Goal: Feedback & Contribution: Submit feedback/report problem

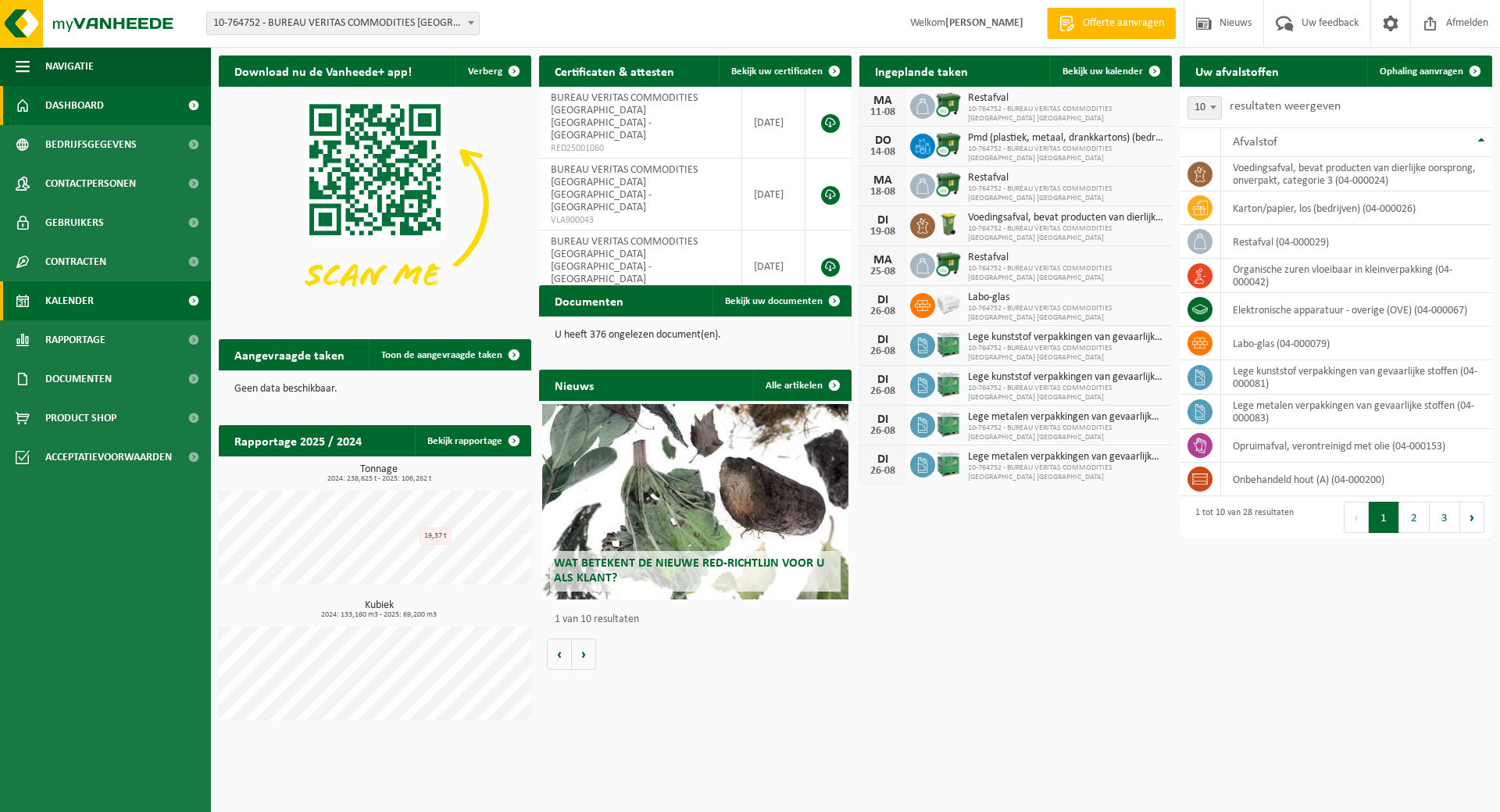
click at [104, 306] on link "Kalender" at bounding box center [105, 300] width 211 height 39
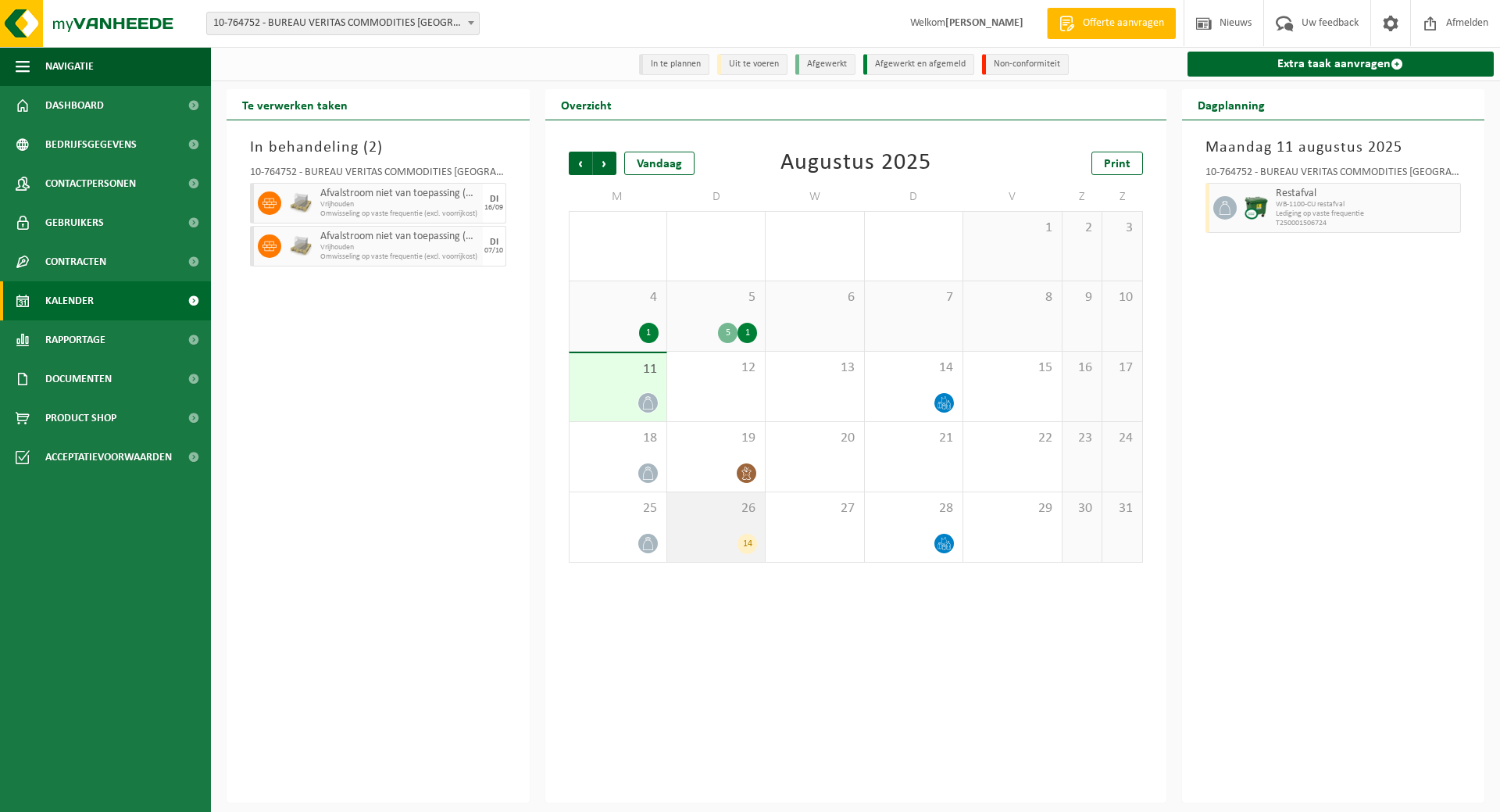
click at [739, 549] on div "14" at bounding box center [747, 543] width 20 height 20
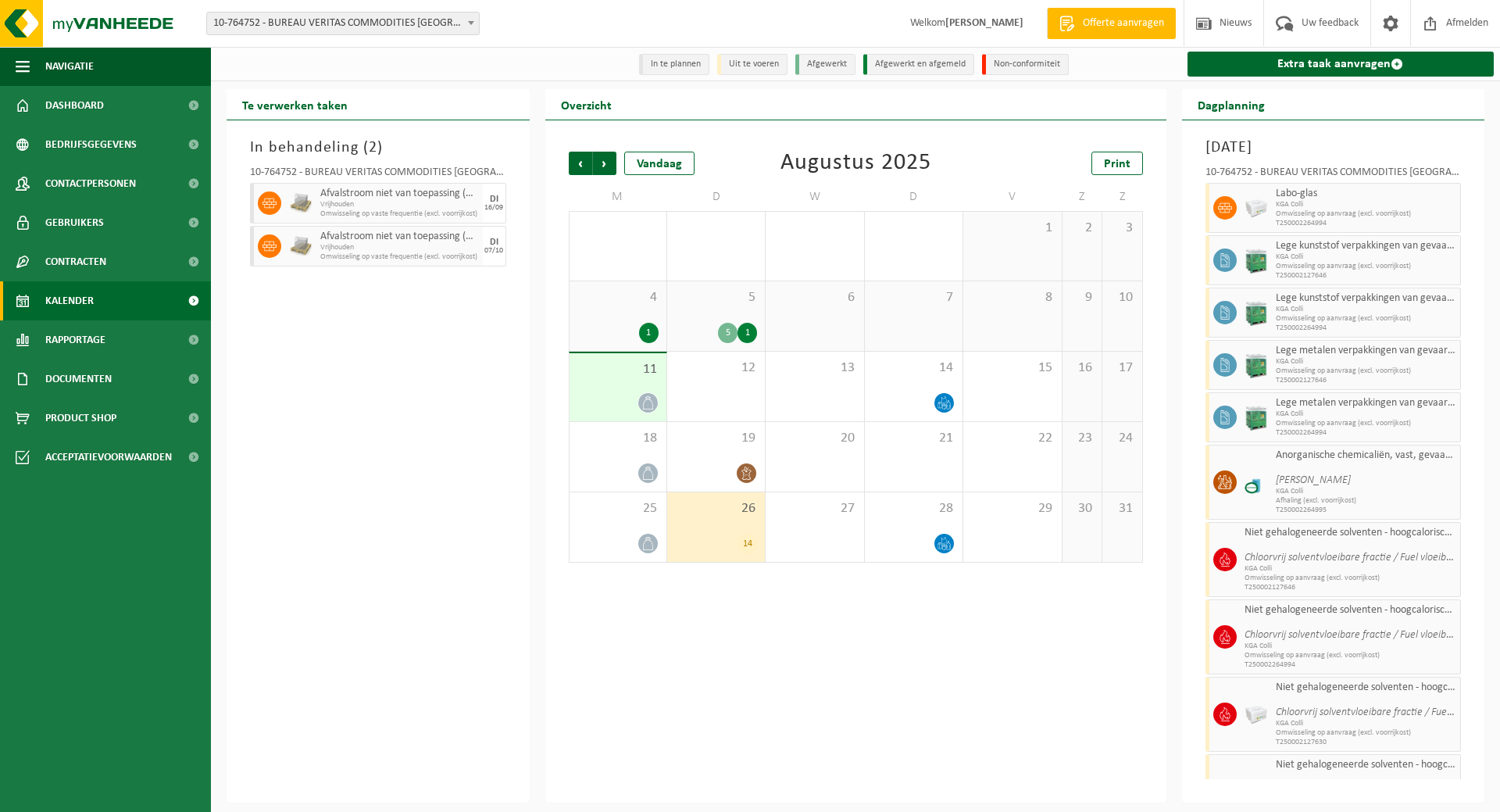
click at [728, 310] on div "5 5 1" at bounding box center [715, 315] width 98 height 69
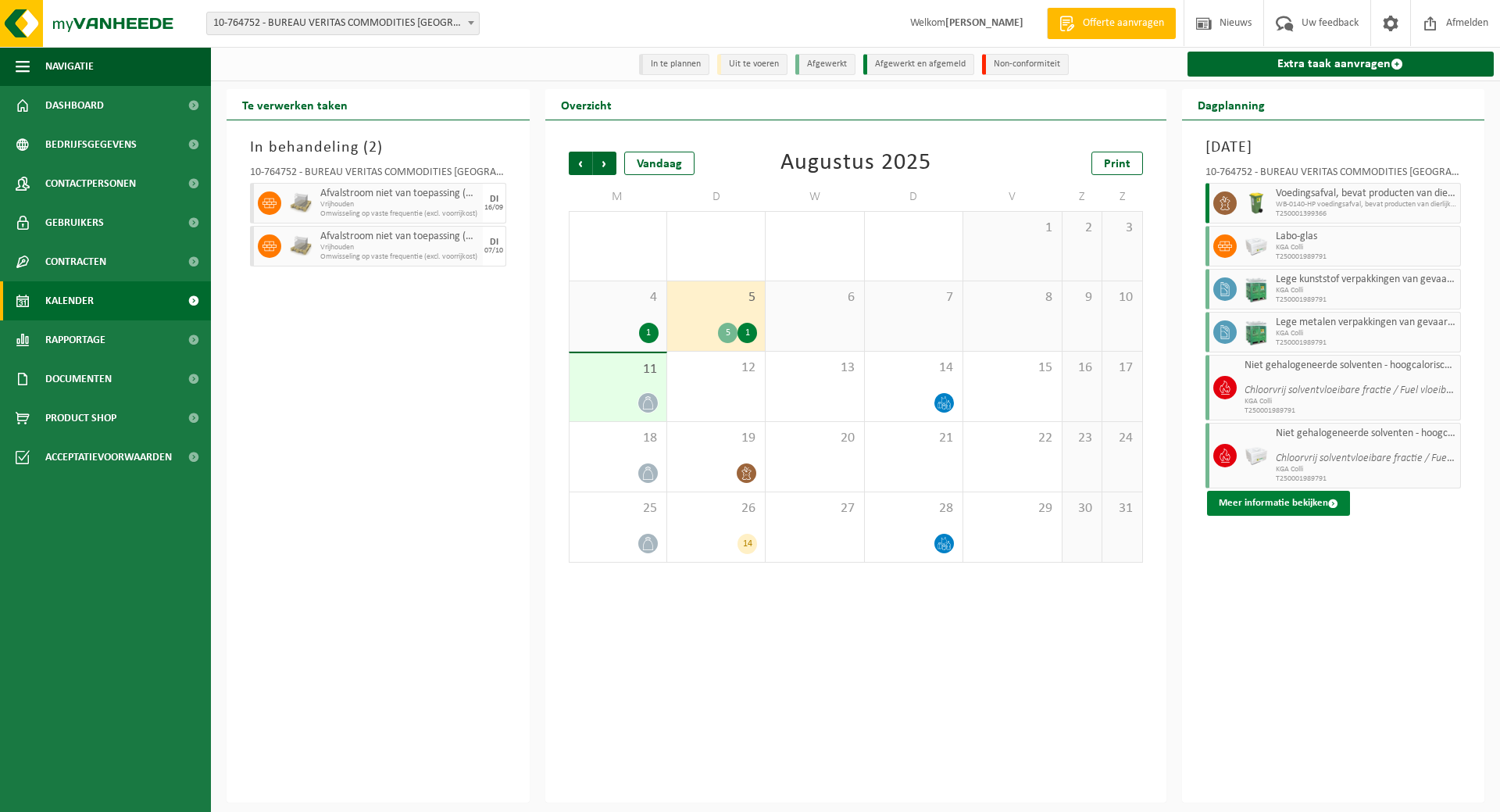
click at [1276, 508] on button "Meer informatie bekijken" at bounding box center [1279, 502] width 143 height 25
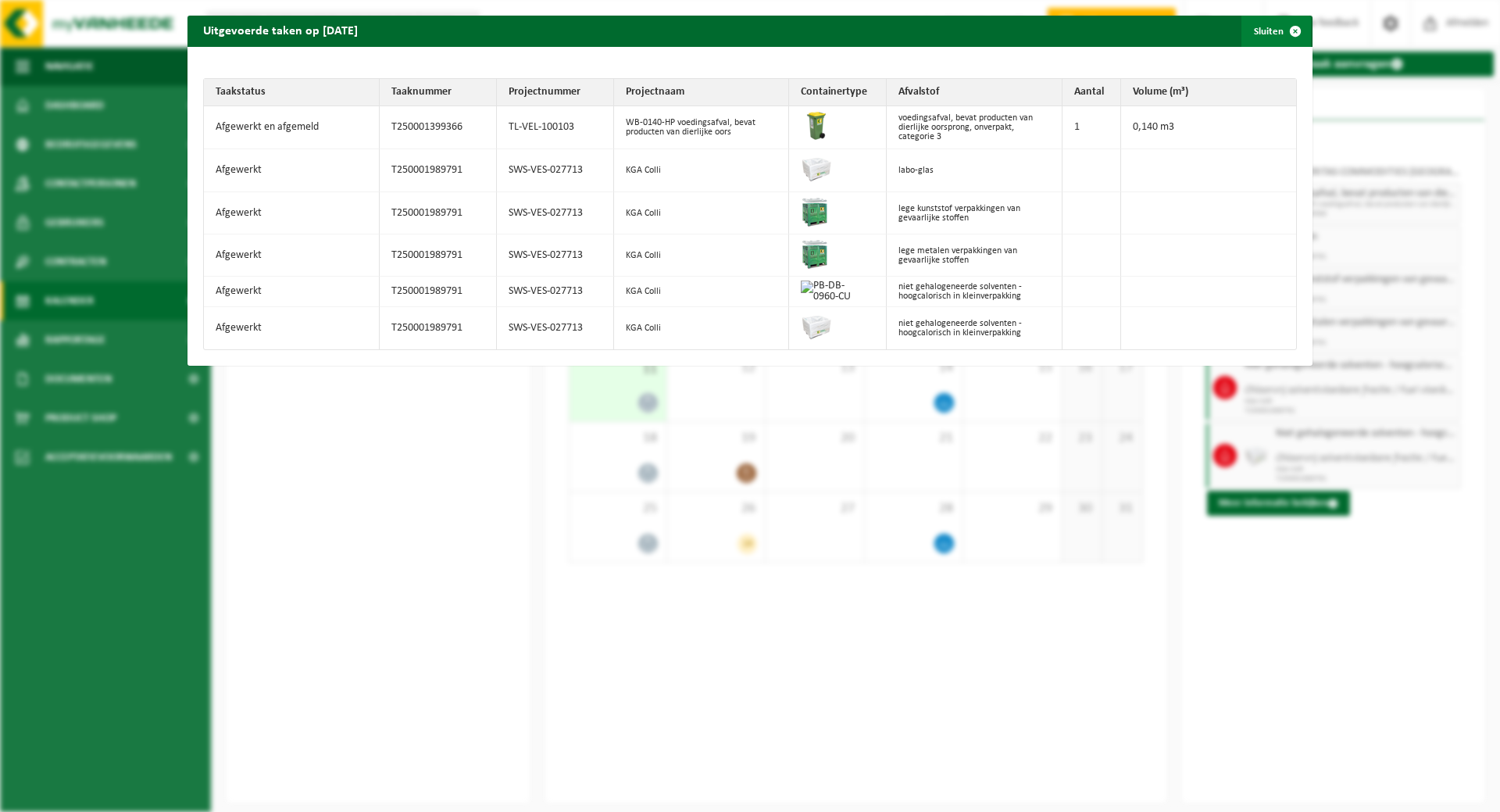
click at [1260, 28] on button "Sluiten" at bounding box center [1276, 30] width 69 height 31
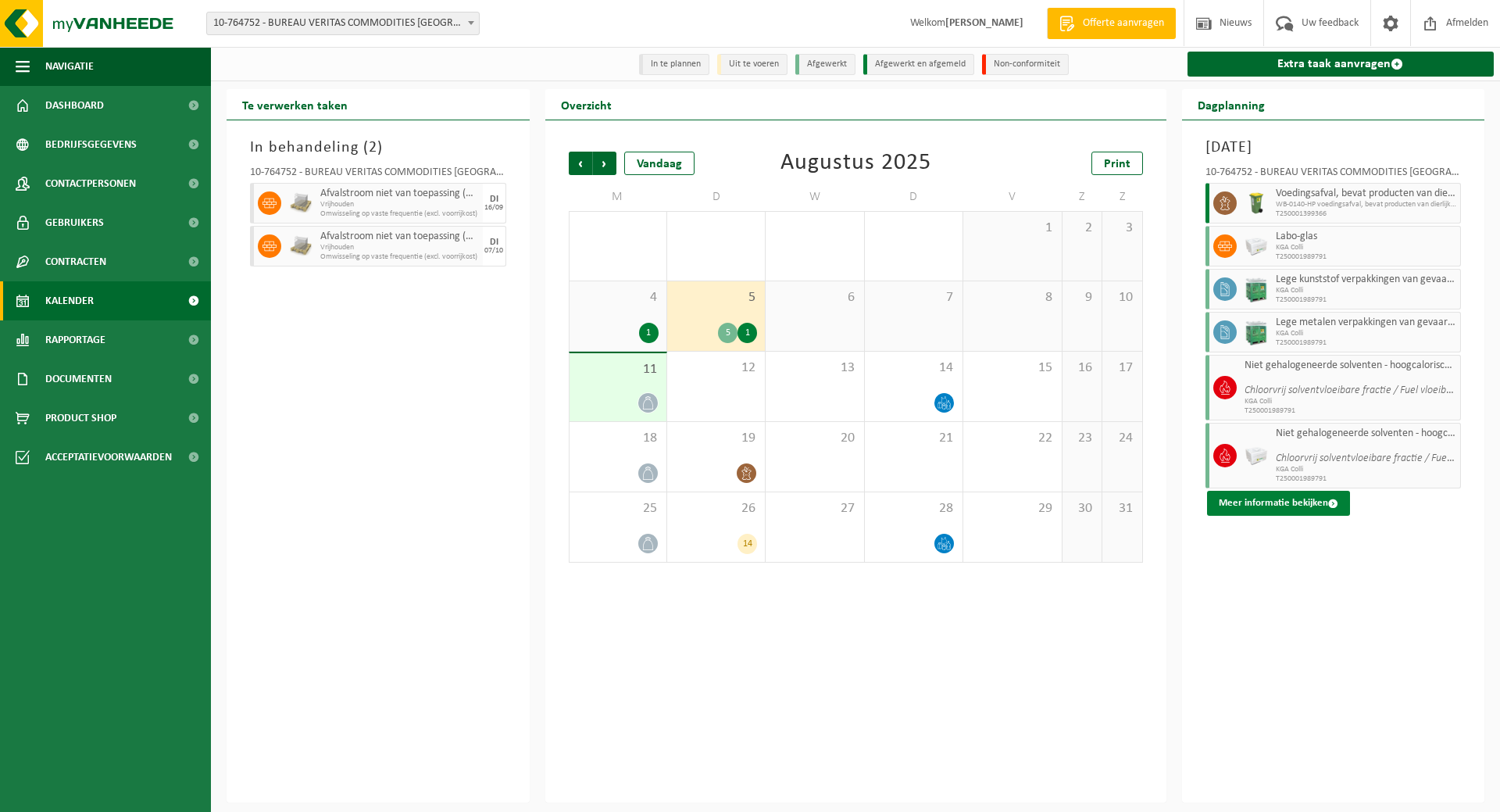
click at [1269, 503] on button "Meer informatie bekijken" at bounding box center [1279, 502] width 143 height 25
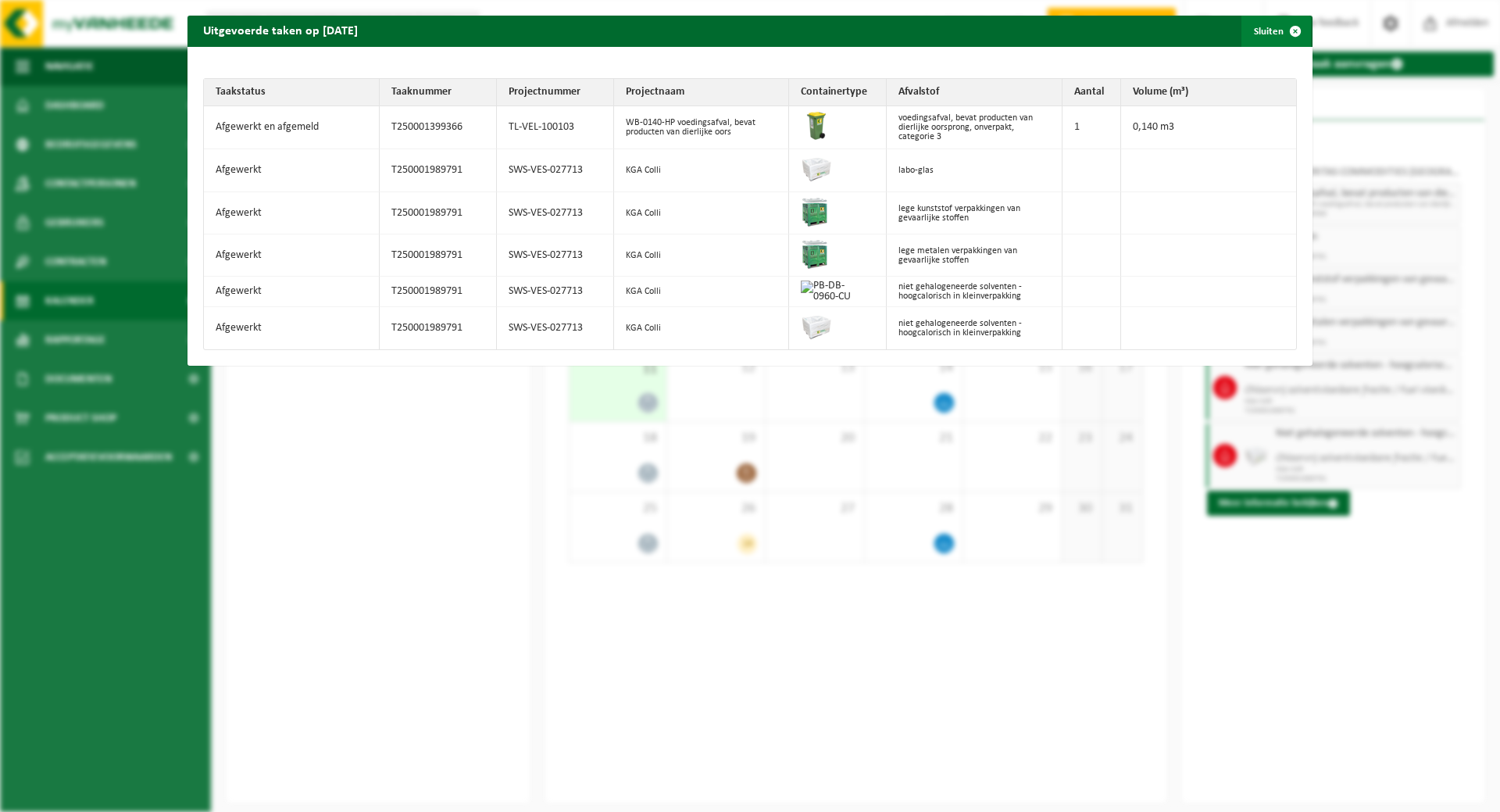
click at [1255, 29] on button "Sluiten" at bounding box center [1276, 30] width 69 height 31
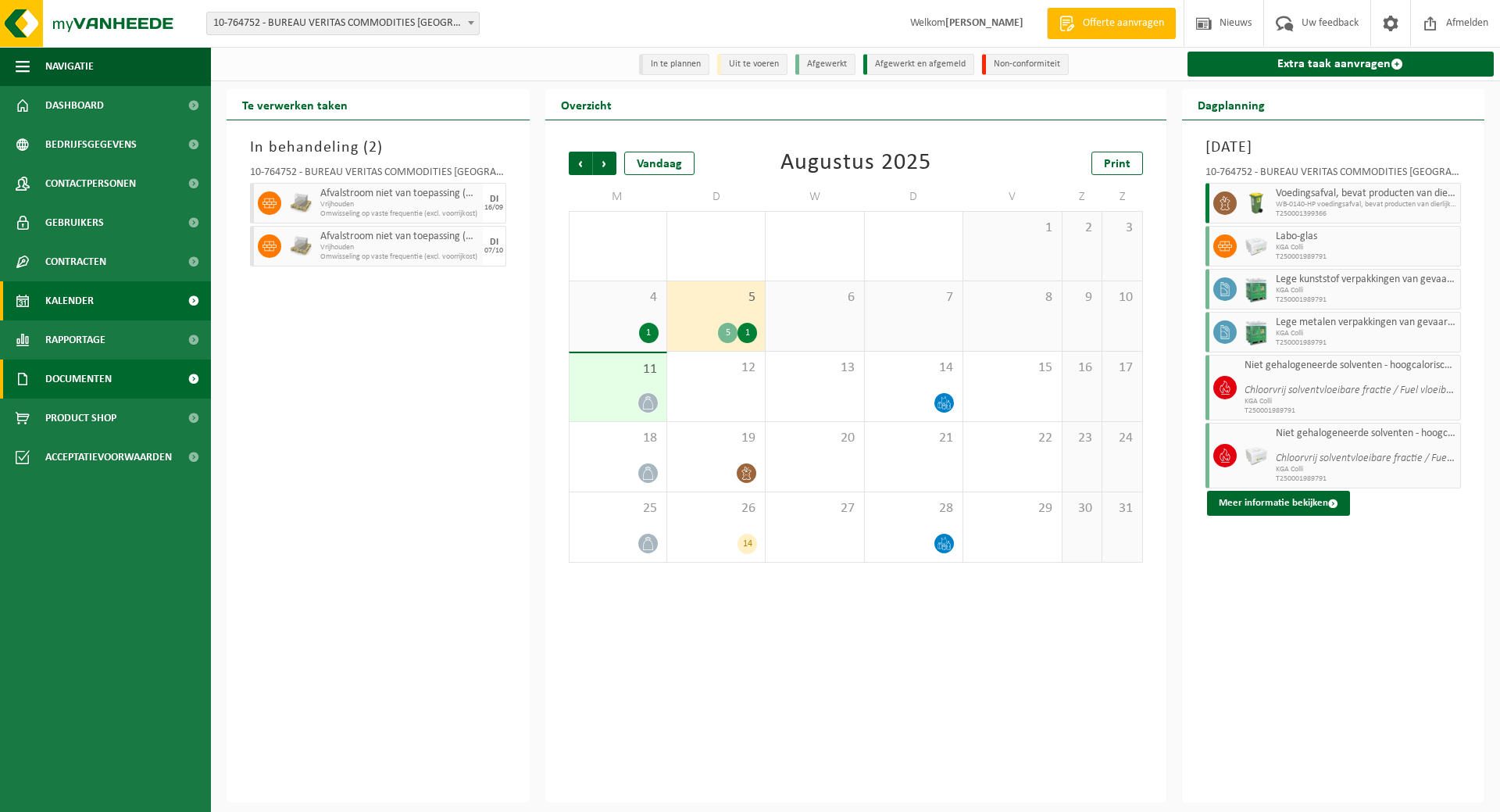
click at [99, 378] on span "Documenten" at bounding box center [79, 378] width 66 height 39
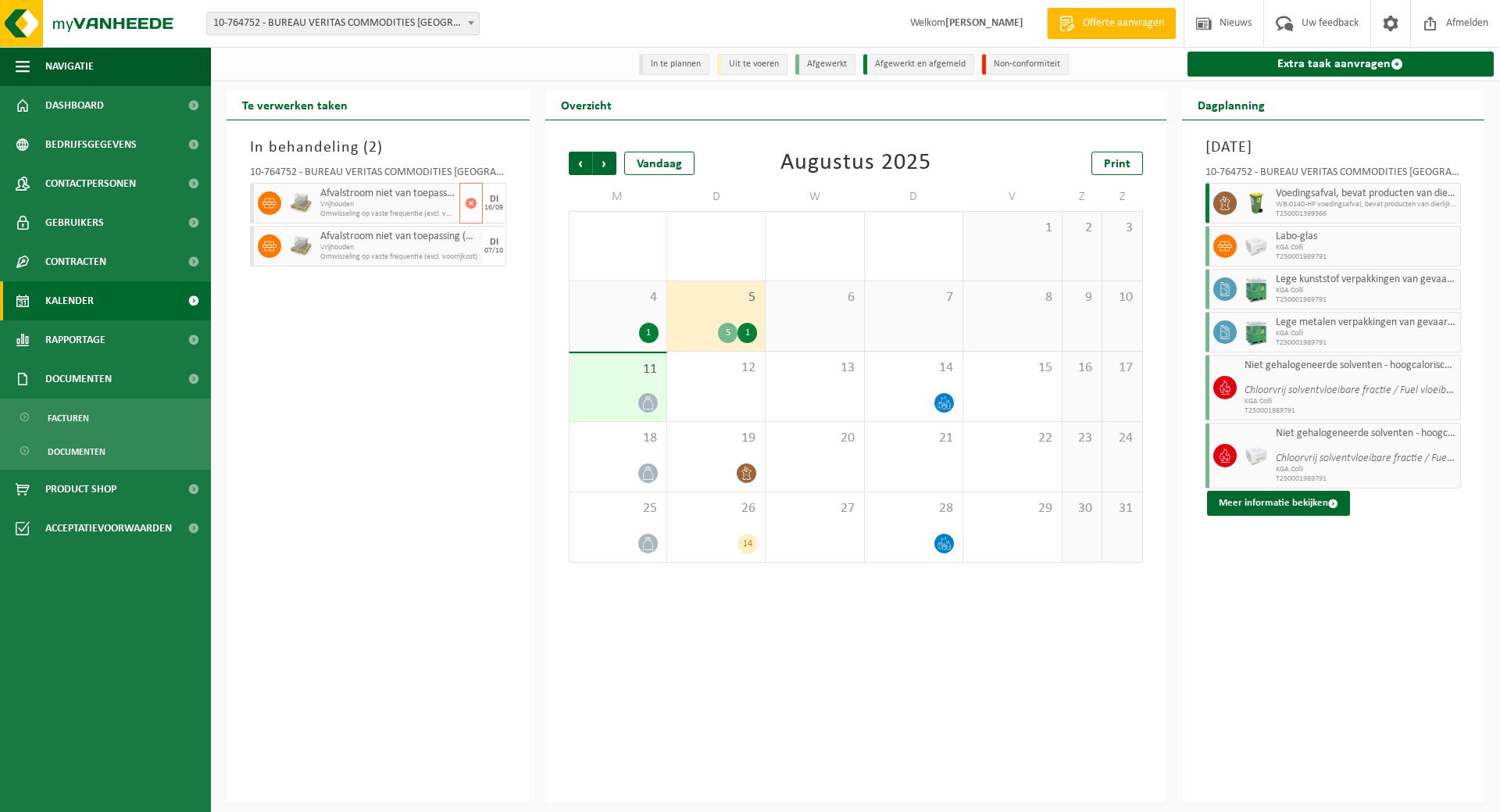
click at [335, 214] on span "Omwisseling op vaste frequentie (excl. voorrijkost)" at bounding box center [388, 214] width 135 height 9
click at [96, 347] on span "Rapportage" at bounding box center [75, 339] width 60 height 39
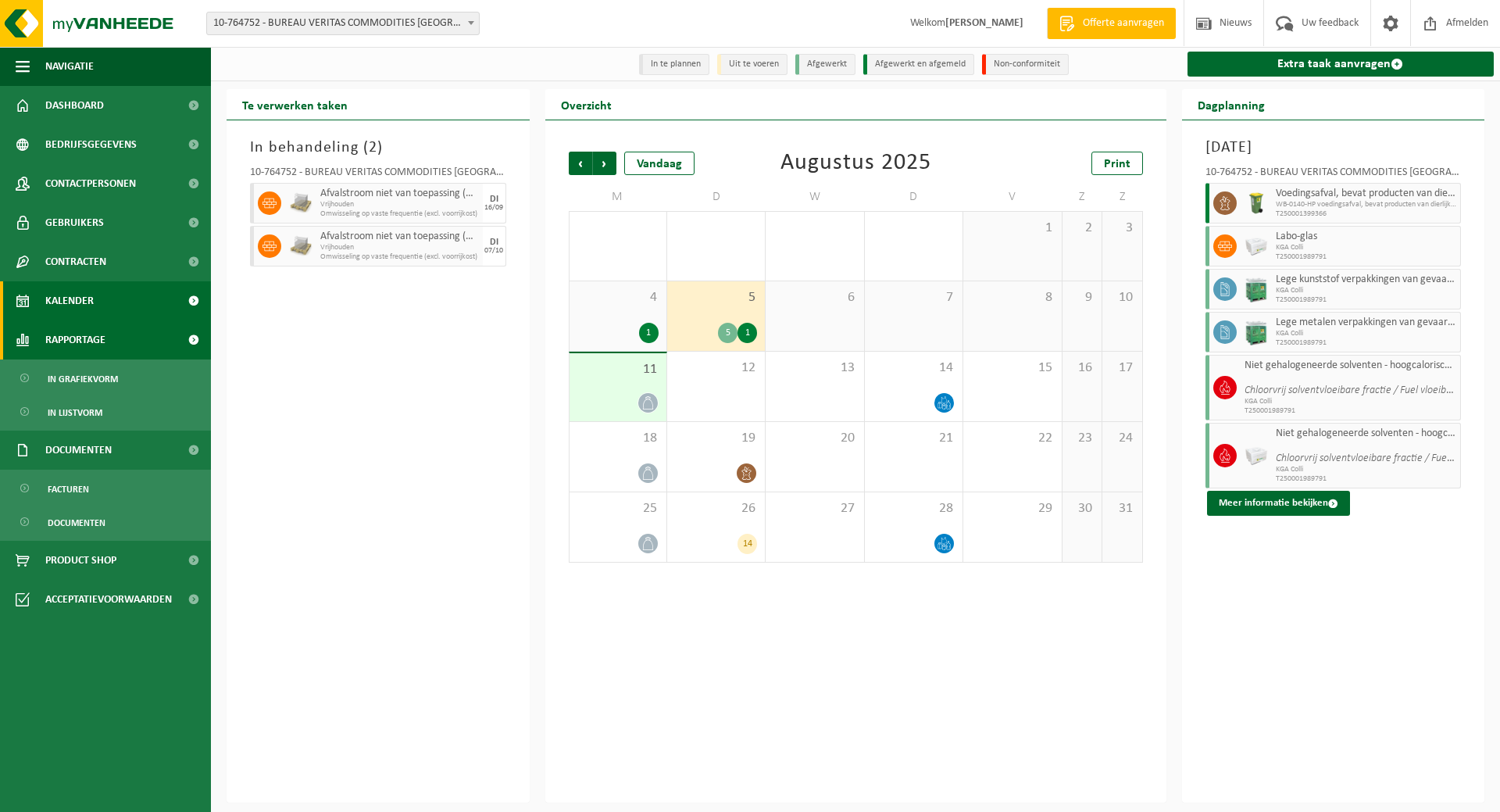
click at [96, 347] on span "Rapportage" at bounding box center [75, 339] width 60 height 39
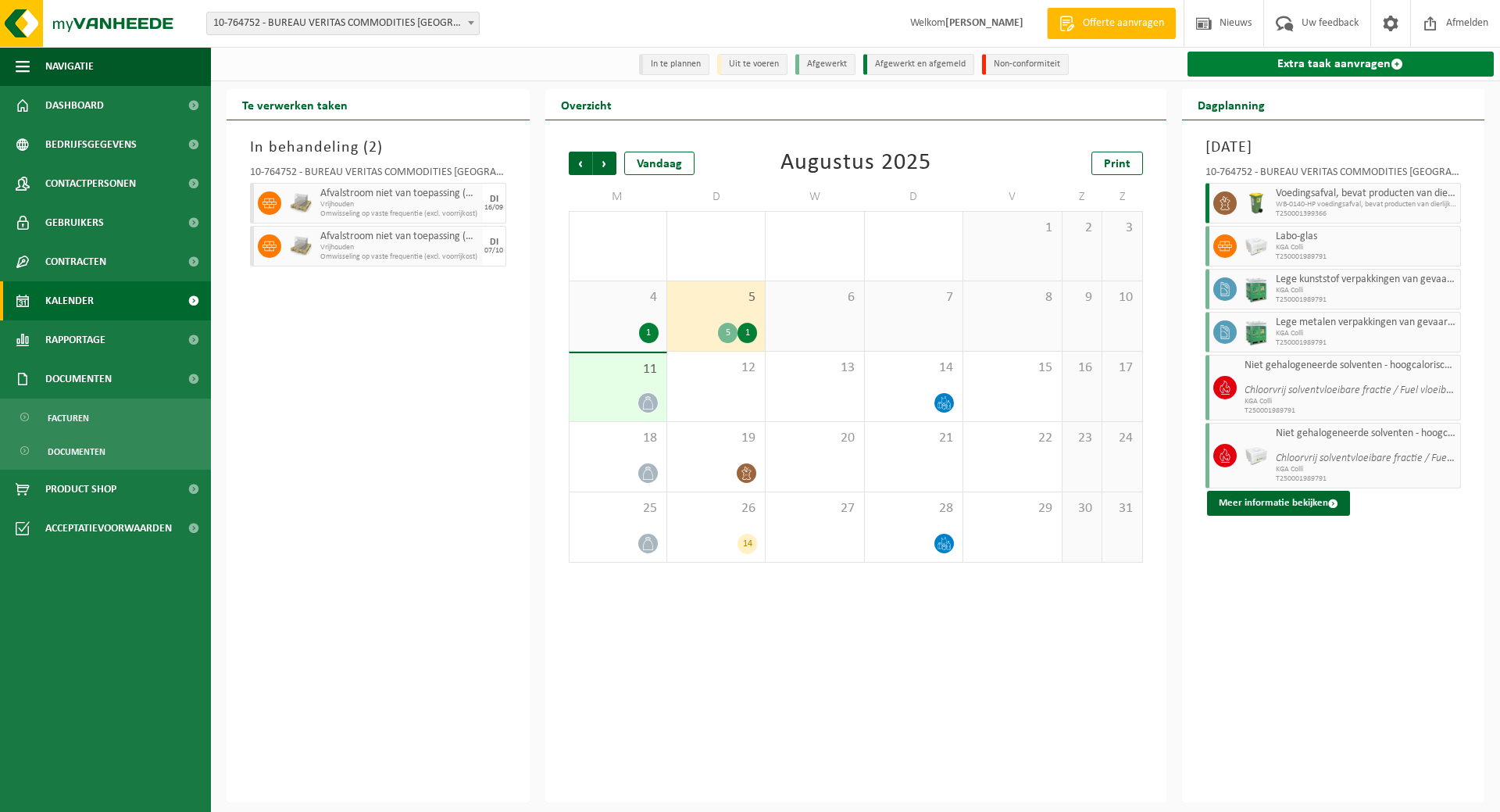
click at [1307, 71] on link "Extra taak aanvragen" at bounding box center [1340, 64] width 307 height 25
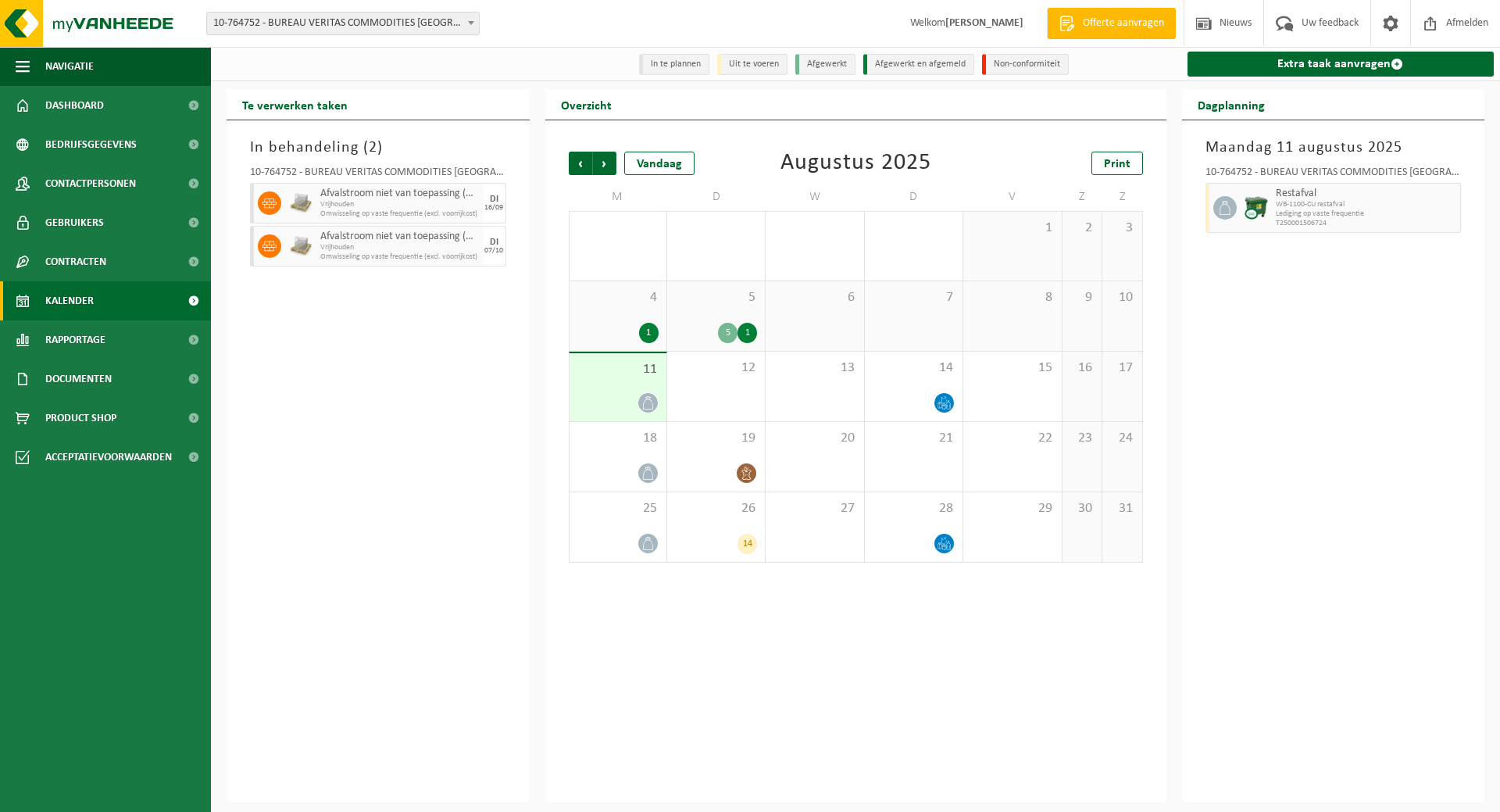
click at [750, 66] on li "Uit te voeren" at bounding box center [752, 65] width 70 height 21
click at [749, 538] on div "14" at bounding box center [747, 543] width 20 height 20
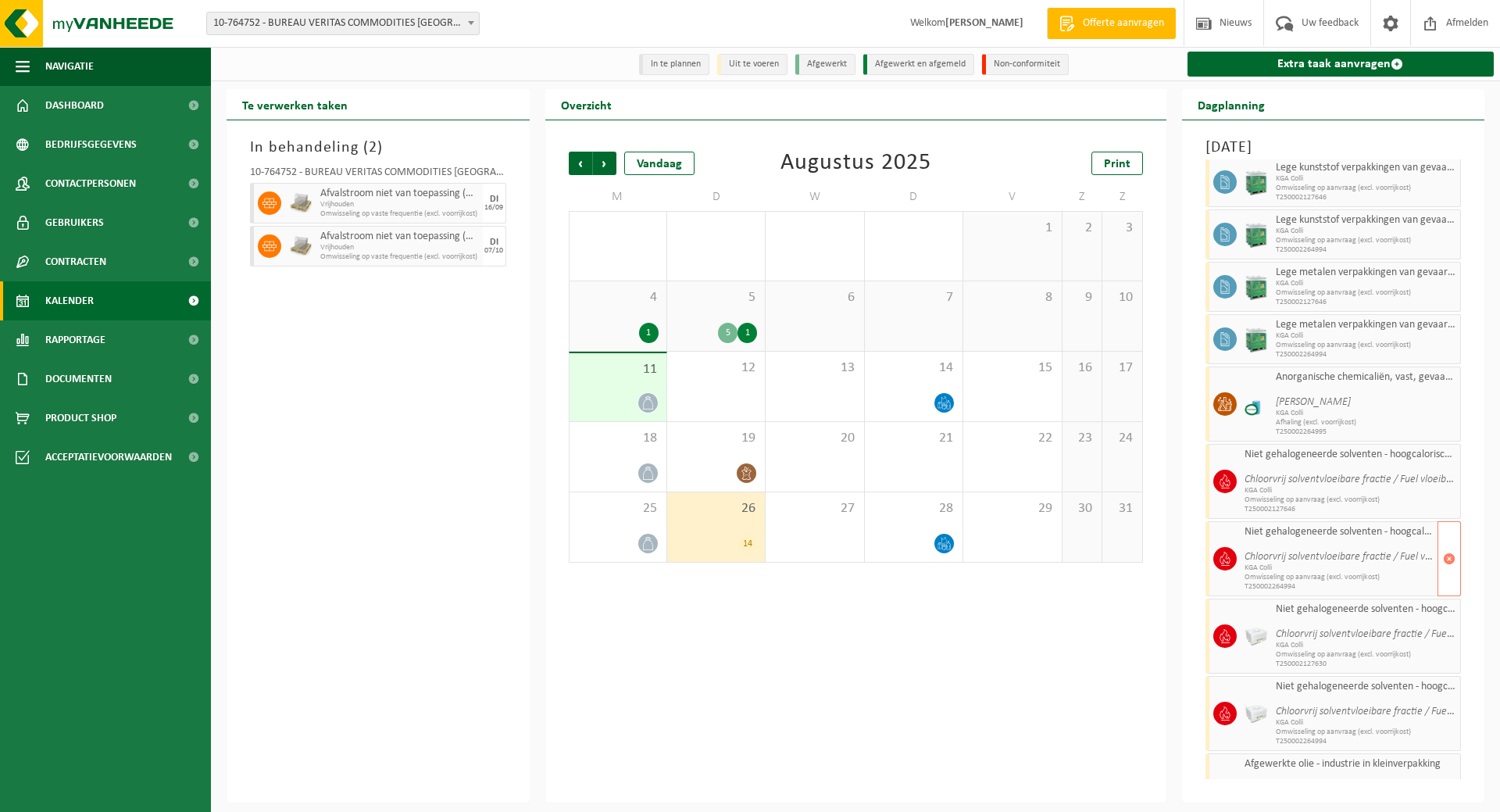
scroll to position [235, 0]
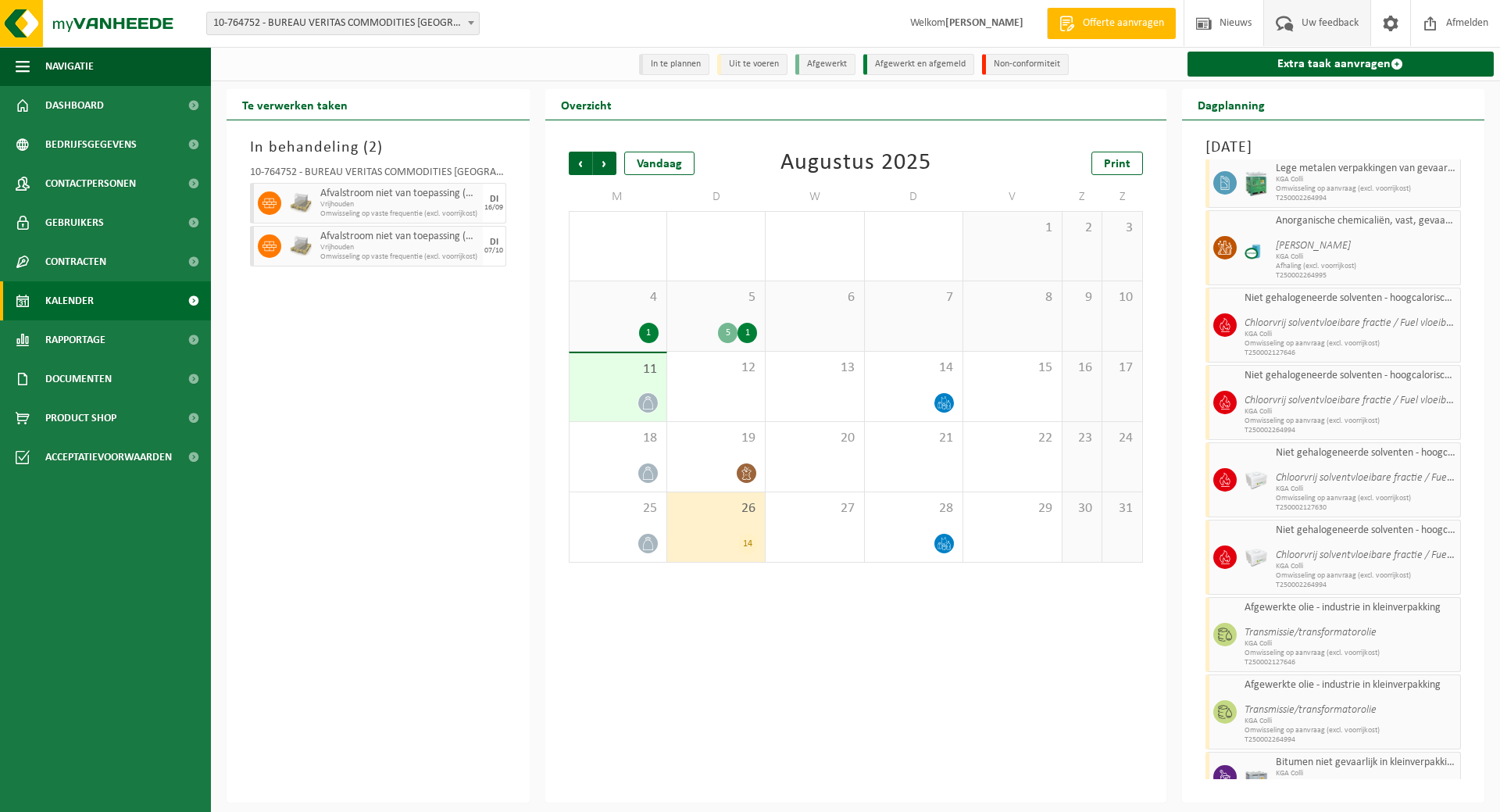
click at [1321, 28] on span "Uw feedback" at bounding box center [1330, 23] width 65 height 47
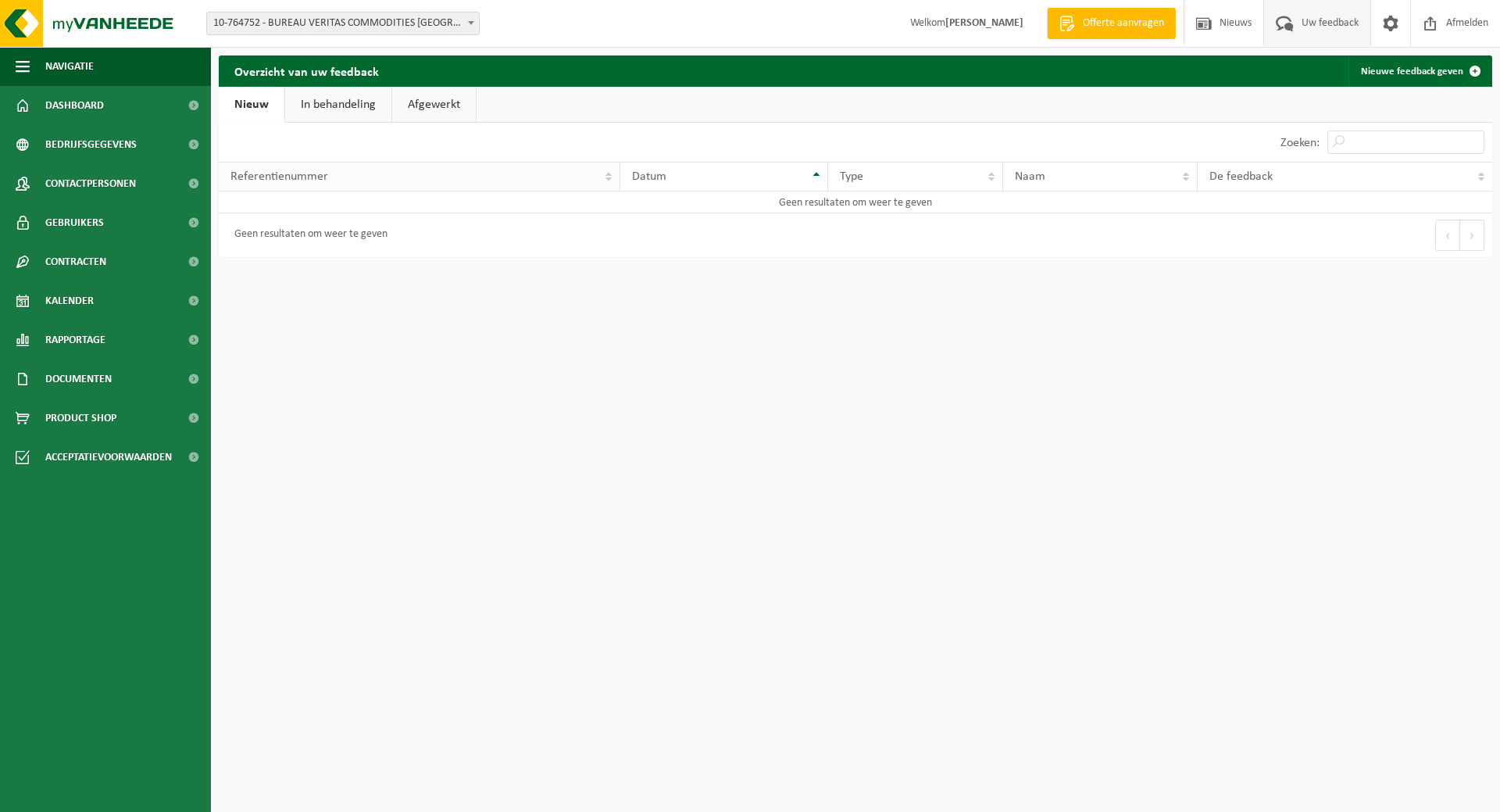
click at [384, 181] on div "Referentienummer" at bounding box center [415, 176] width 370 height 12
click at [550, 171] on div "Referentienummer" at bounding box center [415, 176] width 370 height 12
click at [553, 174] on div "Referentienummer" at bounding box center [415, 176] width 370 height 12
click at [595, 182] on div "Referentienummer" at bounding box center [415, 176] width 370 height 12
click at [1389, 72] on link "Nieuwe feedback geven" at bounding box center [1420, 70] width 142 height 31
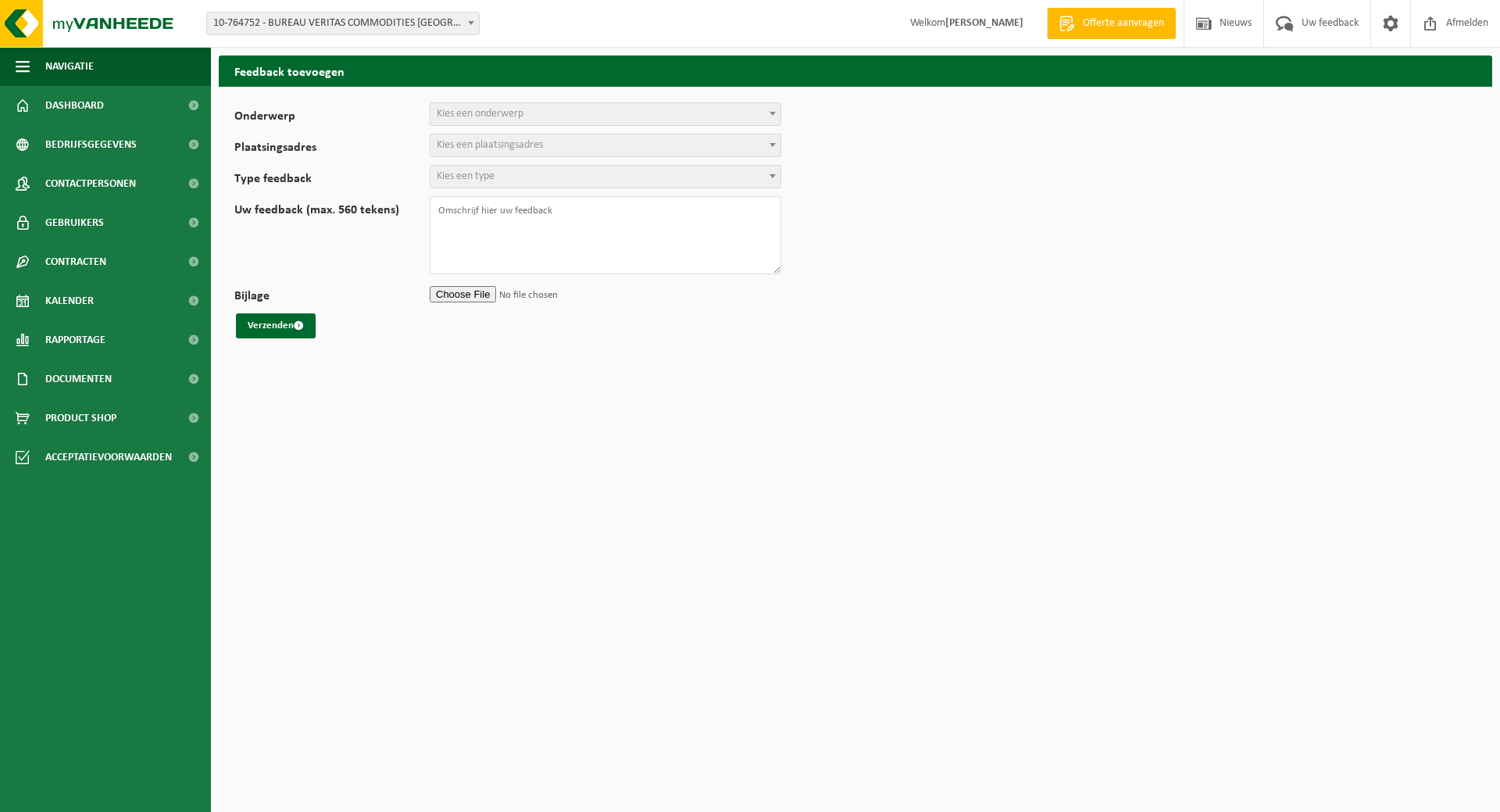
click at [597, 112] on span "Kies een onderwerp" at bounding box center [605, 114] width 350 height 22
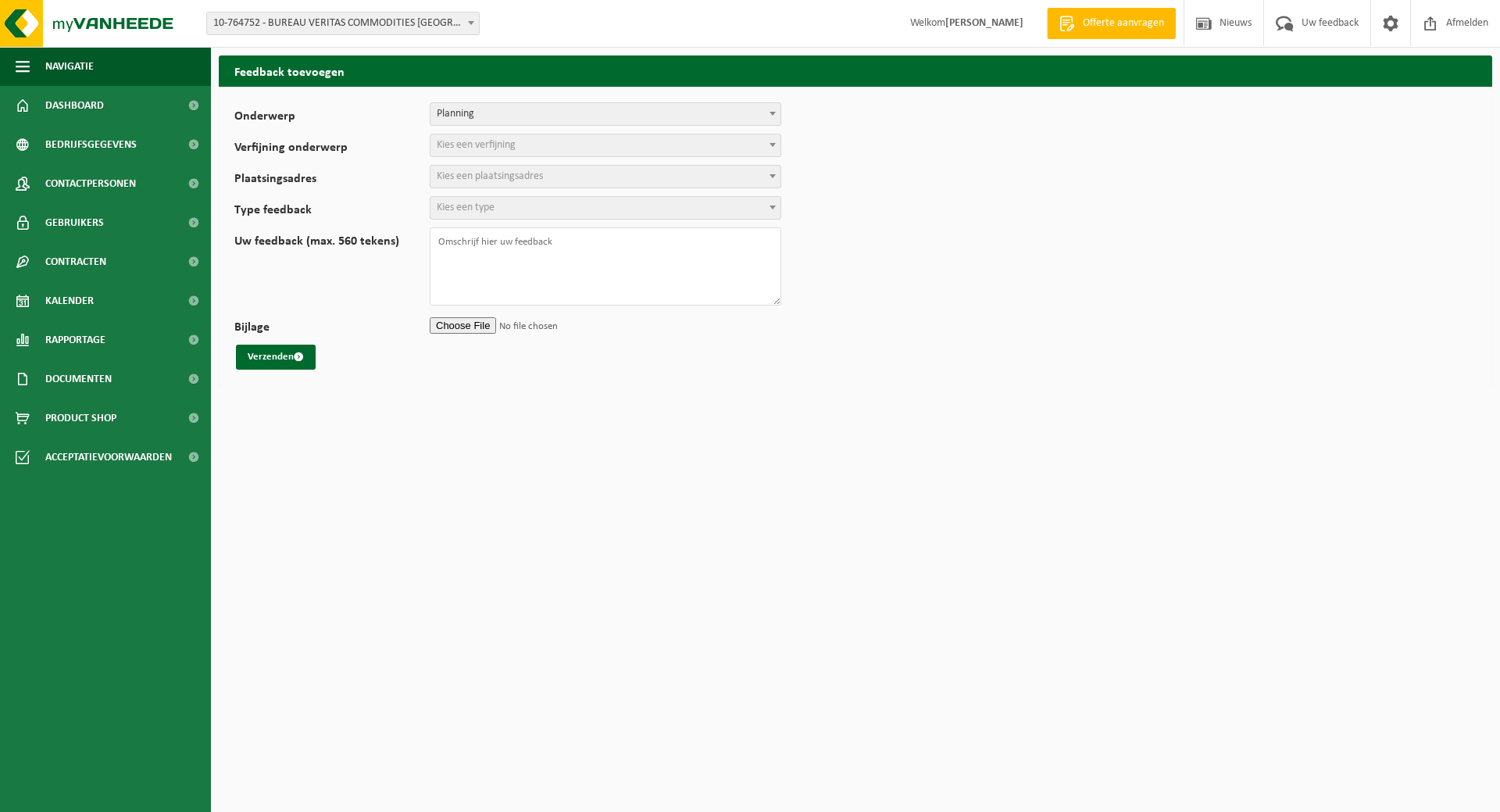
click at [551, 146] on span "Kies een verfijning" at bounding box center [605, 144] width 350 height 22
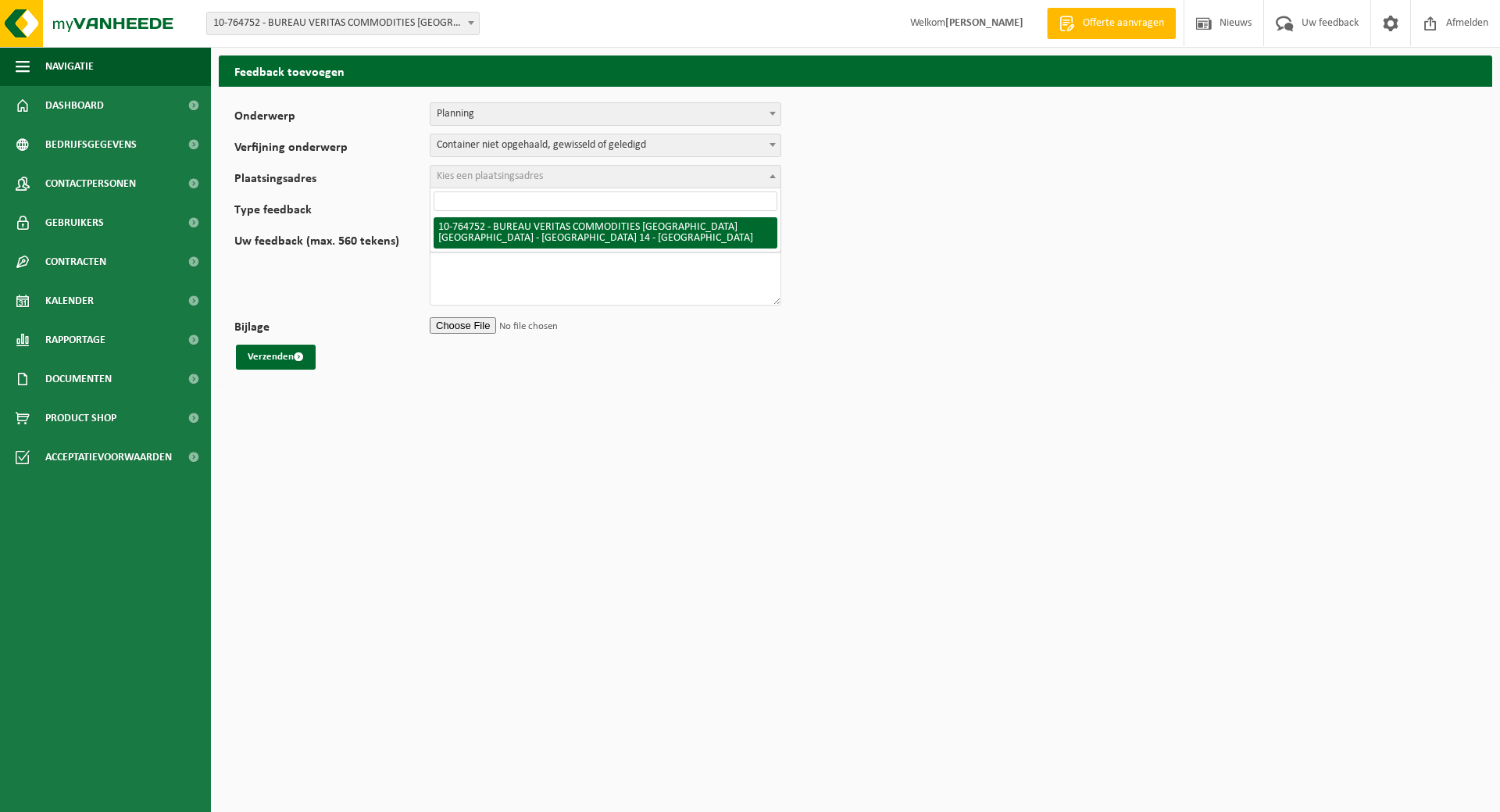
click at [554, 179] on span "Kies een plaatsingsadres" at bounding box center [605, 176] width 350 height 22
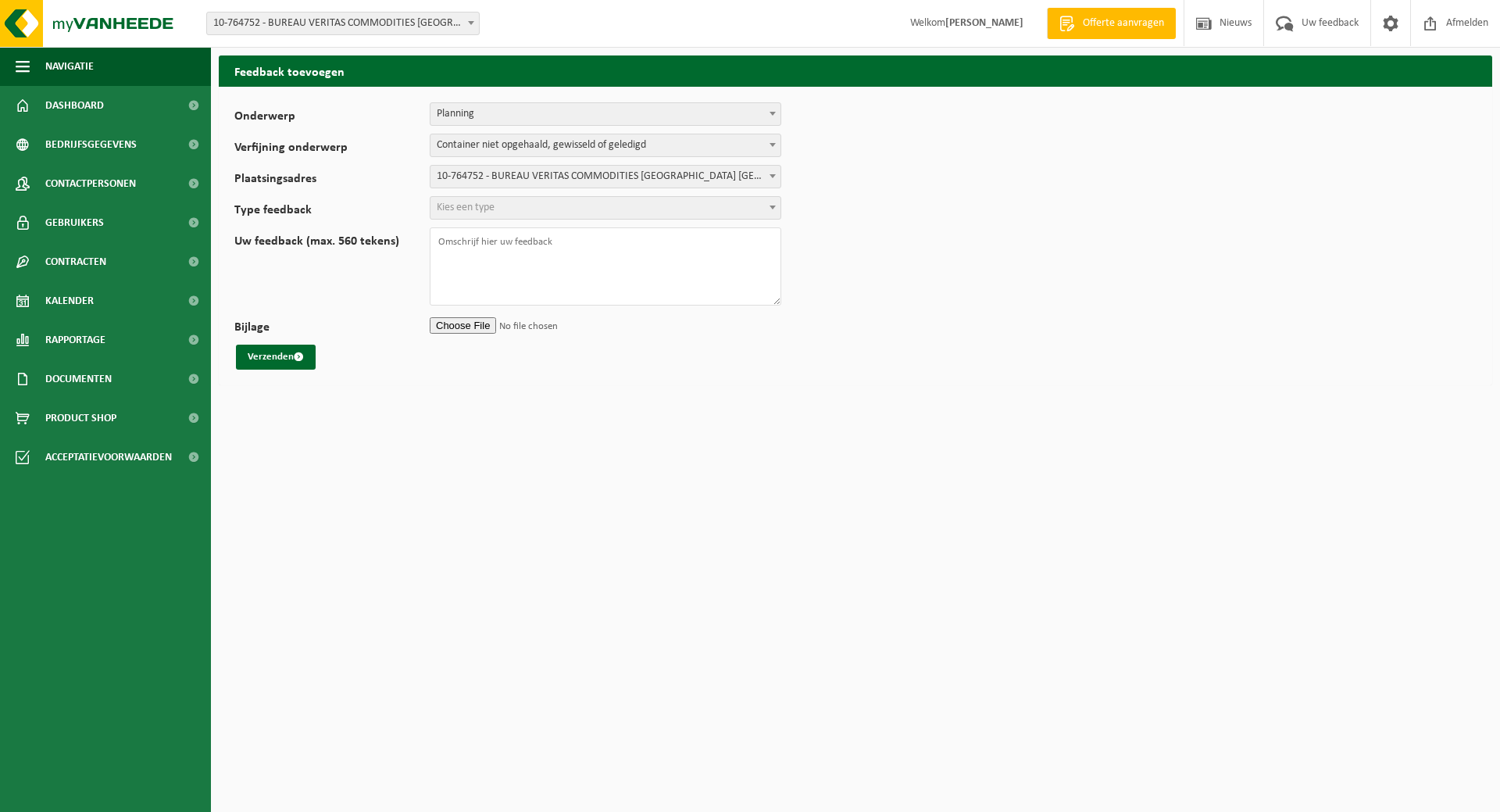
click at [541, 209] on span "Kies een type" at bounding box center [605, 207] width 350 height 22
click at [455, 249] on textarea "Uw feedback (max. 560 tekens)" at bounding box center [605, 266] width 351 height 78
click at [525, 250] on textarea "op 5/8/2025" at bounding box center [605, 266] width 351 height 78
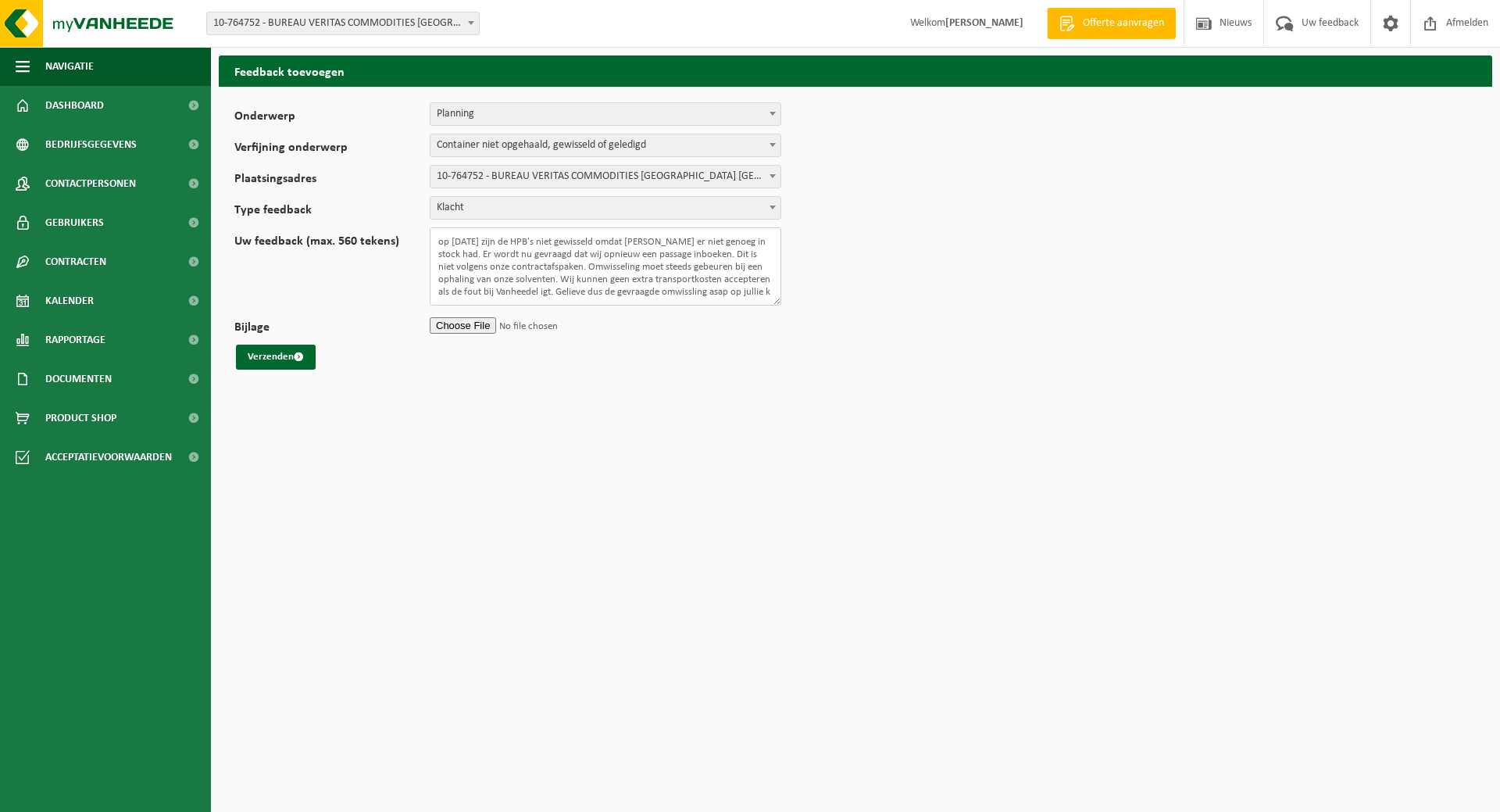
scroll to position [2, 0]
click at [594, 291] on textarea "op 5/8/2025 zijn de HPB's niet gewisseld omdat Vanheede er niet genoeg in stock…" at bounding box center [605, 266] width 351 height 78
click at [763, 283] on textarea "op 5/8/2025 zijn de HPB's niet gewisseld omdat Vanheede er niet genoeg in stock…" at bounding box center [605, 266] width 351 height 78
click at [746, 285] on textarea "op 5/8/2025 zijn de HPB's niet gewisseld omdat Vanheede er niet genoeg in stock…" at bounding box center [605, 266] width 351 height 78
click at [681, 139] on span "Container niet opgehaald, gewisseld of geledigd" at bounding box center [605, 144] width 350 height 22
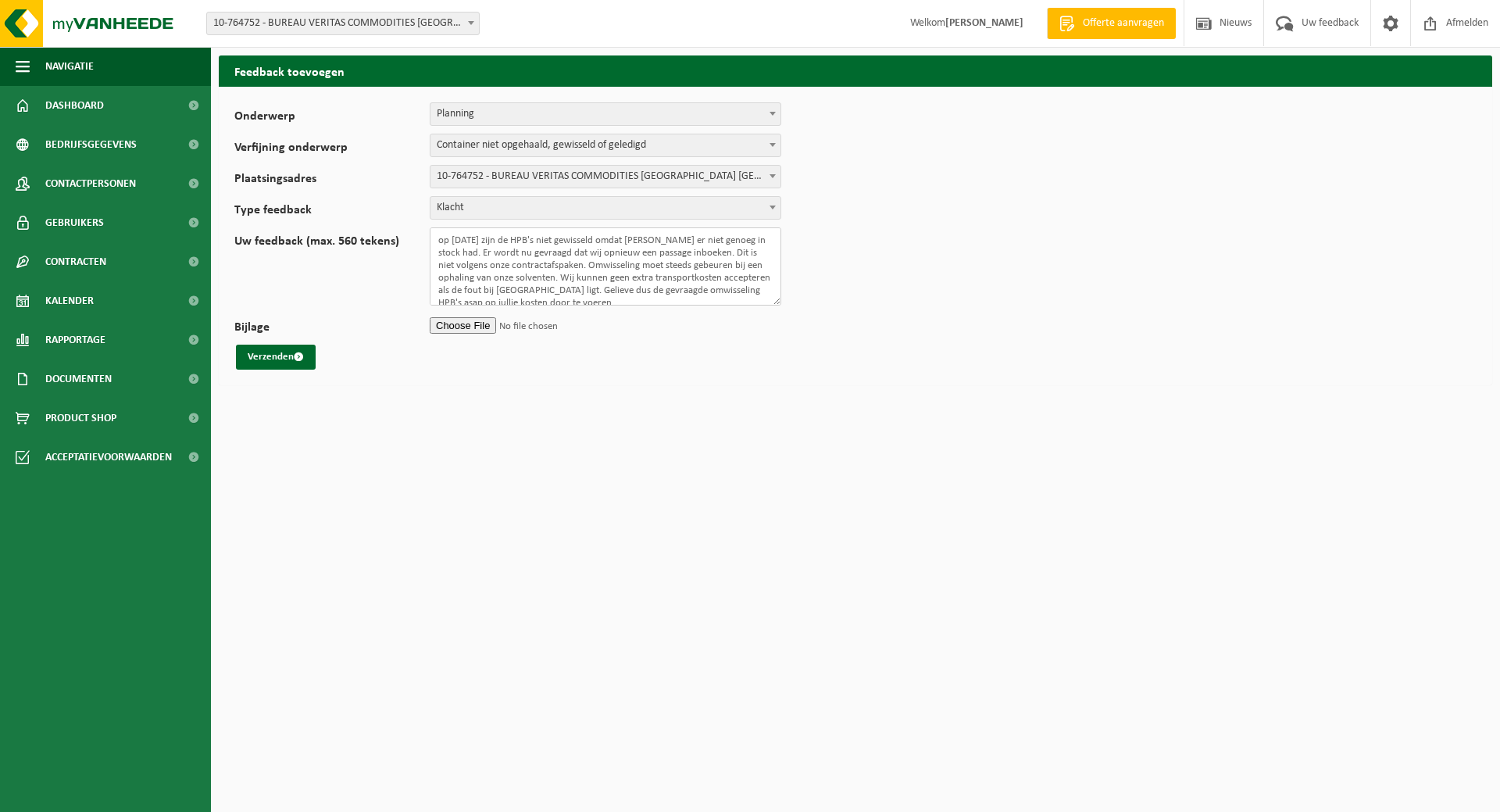
click at [601, 285] on textarea "op 5/8/2025 zijn de HPB's niet gewisseld omdat Vanheede er niet genoeg in stock…" at bounding box center [605, 266] width 351 height 78
type textarea "op 5/8/2025 zijn de HPB's niet gewisseld omdat Vanheede er niet genoeg in stock…"
click at [266, 354] on button "Verzenden" at bounding box center [275, 357] width 80 height 25
